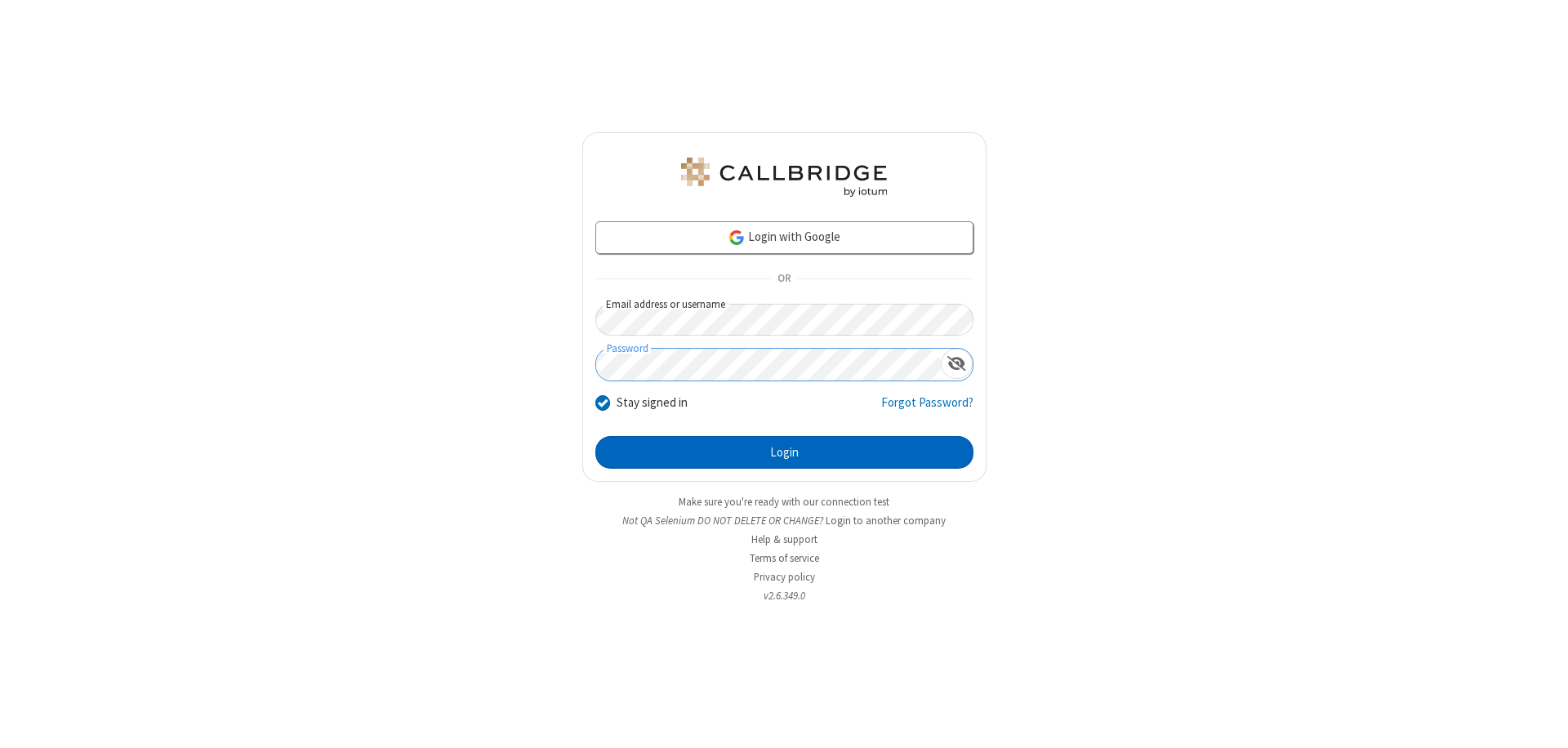
click at [784, 453] on button "Login" at bounding box center [785, 453] width 378 height 33
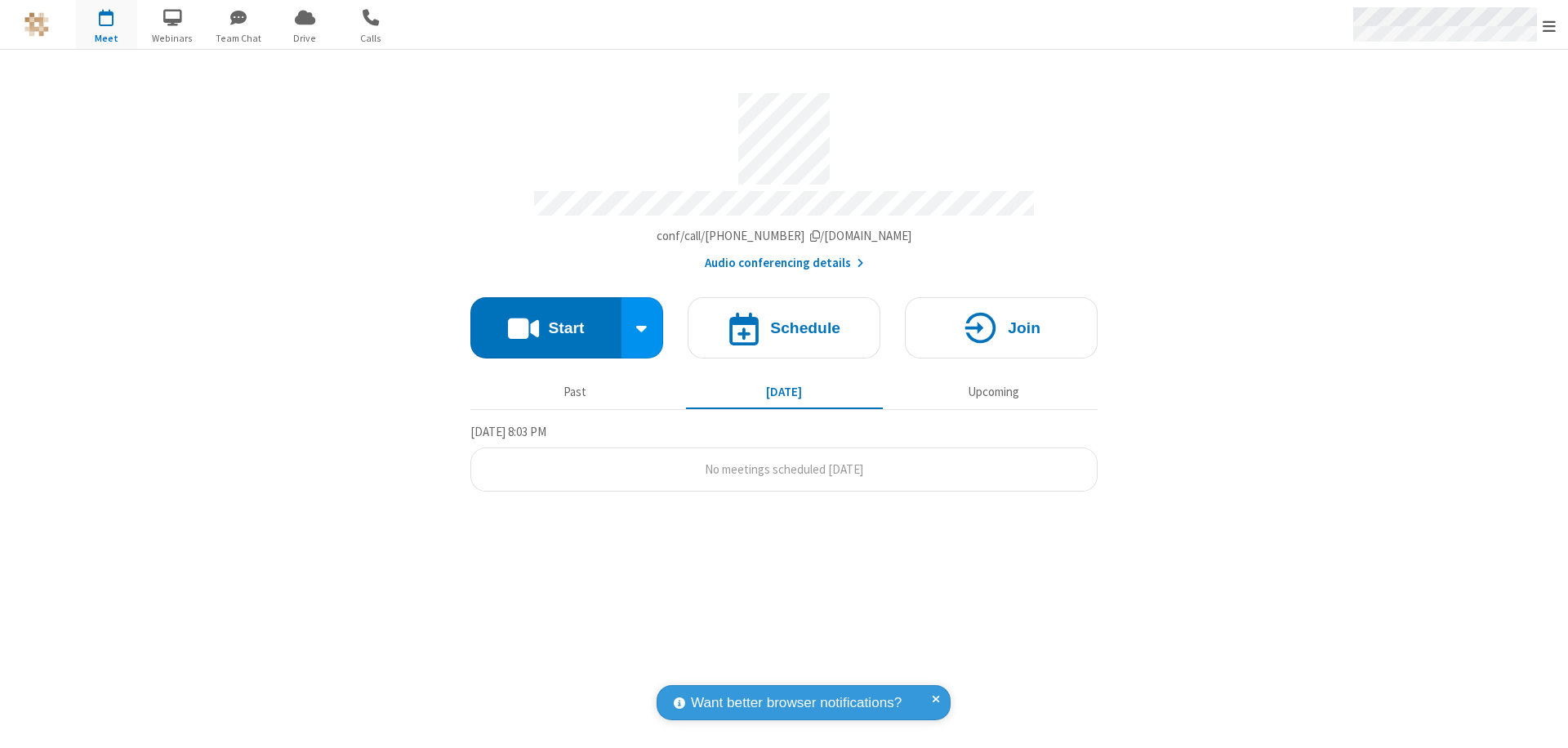
click at [1549, 26] on span "Open menu" at bounding box center [1549, 26] width 13 height 16
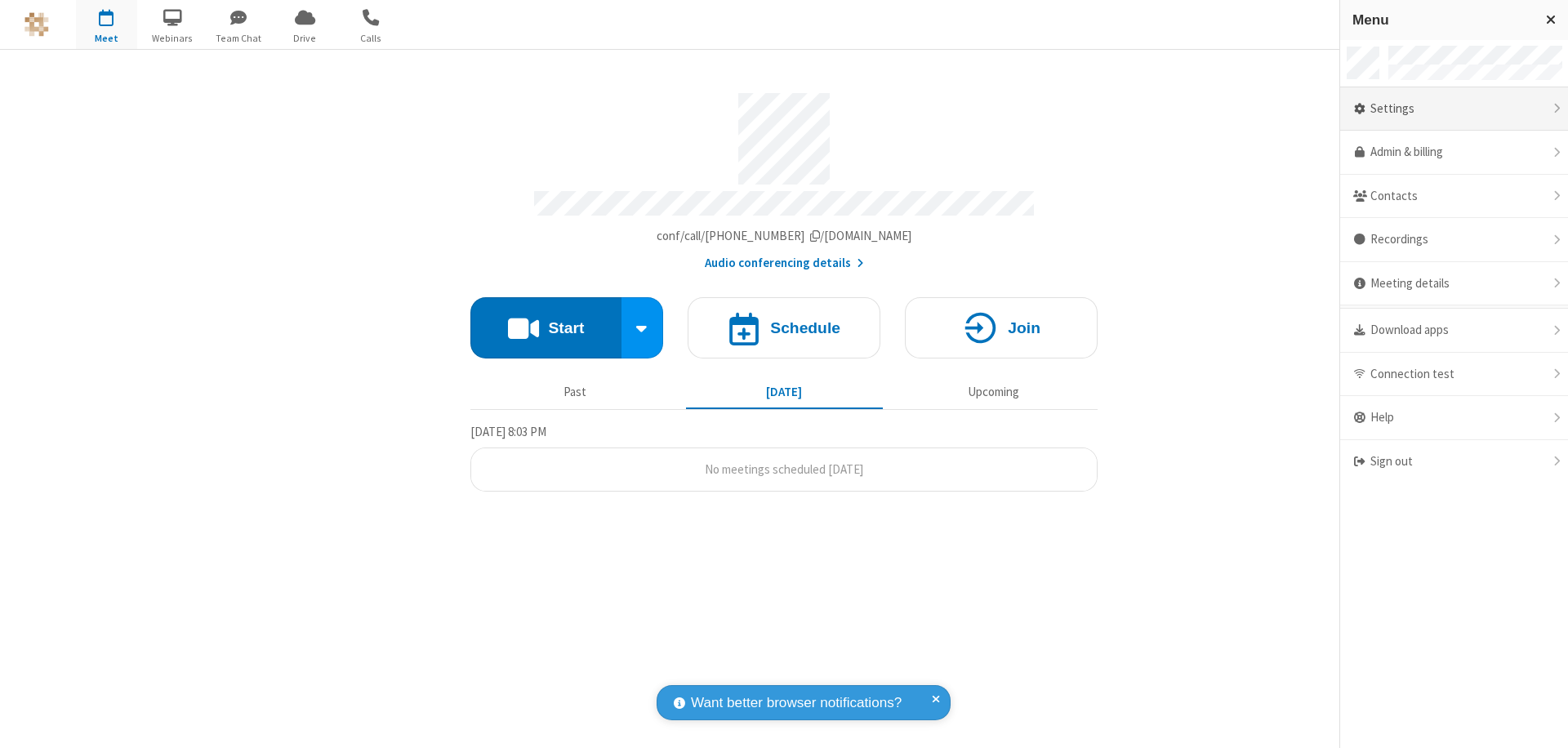
click at [1454, 109] on div "Settings" at bounding box center [1454, 109] width 228 height 44
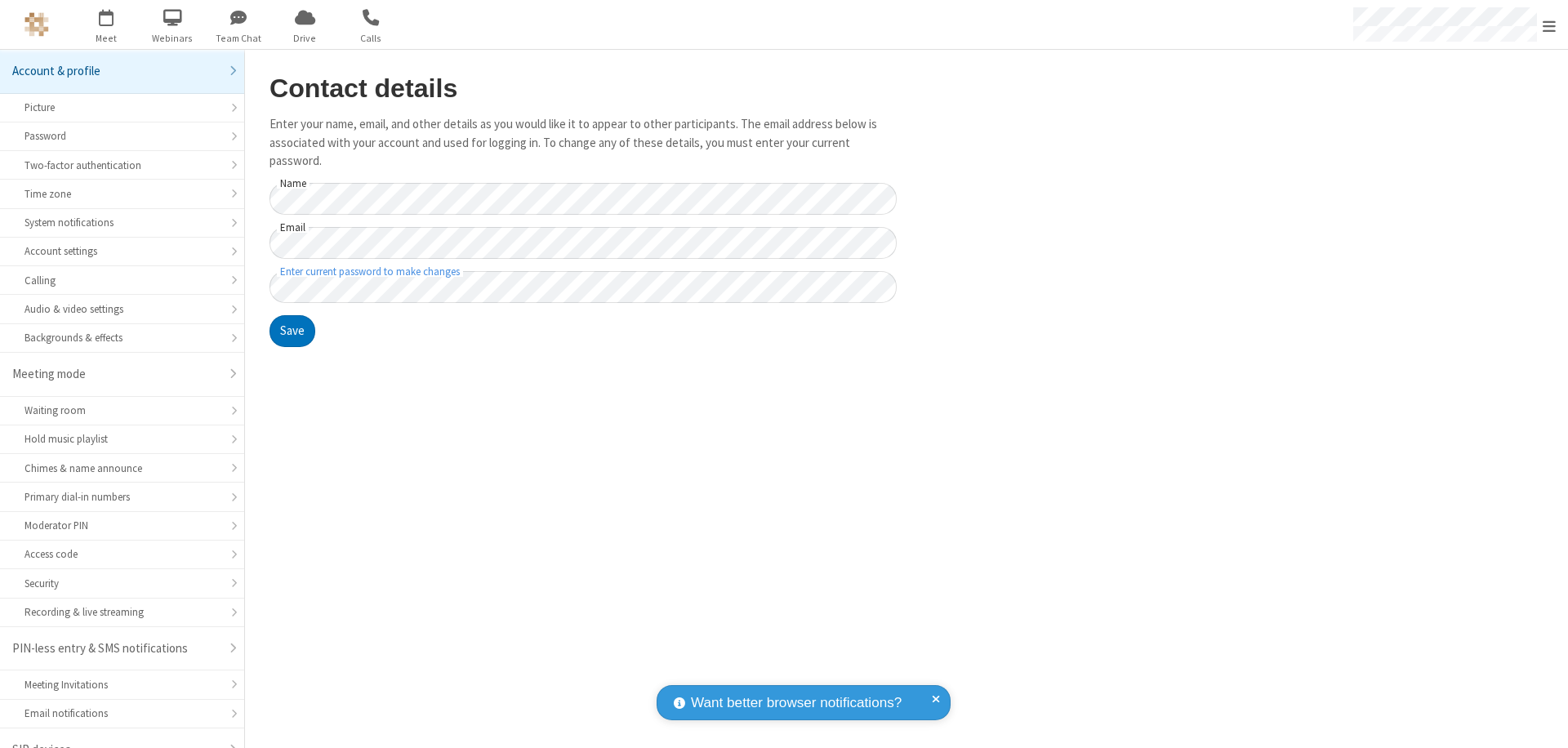
scroll to position [23, 0]
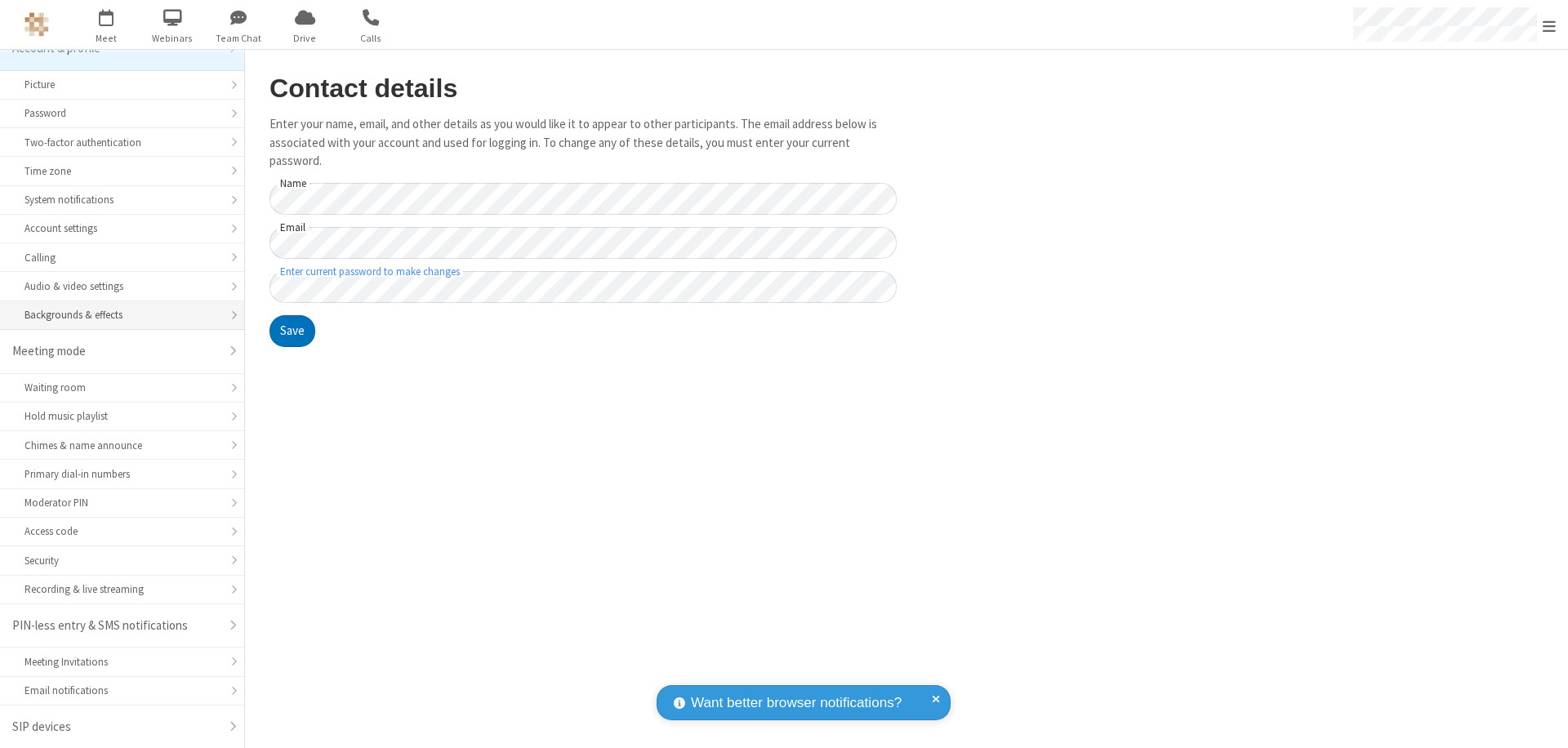
click at [116, 315] on div "Backgrounds & effects" at bounding box center [122, 314] width 195 height 16
